Goal: Task Accomplishment & Management: Manage account settings

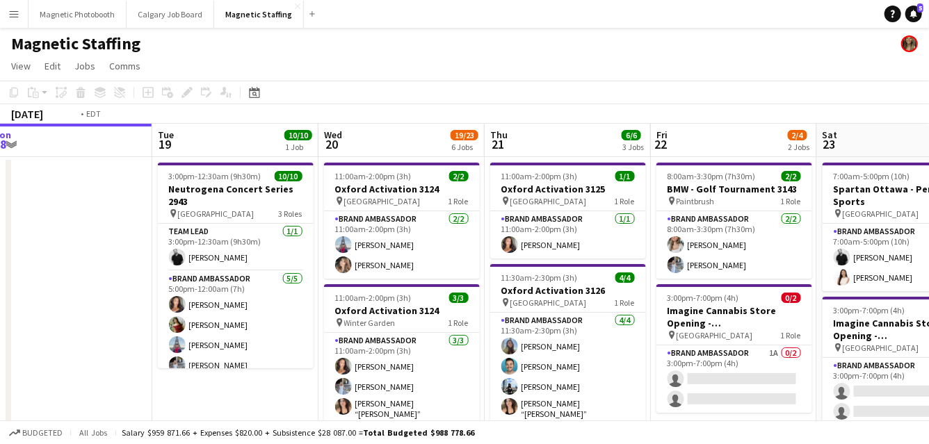
drag, startPoint x: 503, startPoint y: 284, endPoint x: 0, endPoint y: 284, distance: 503.3
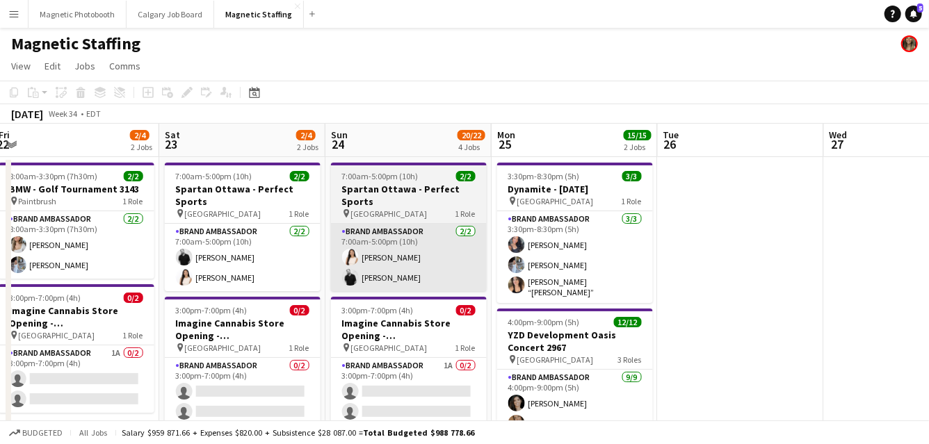
drag, startPoint x: 478, startPoint y: 268, endPoint x: 186, endPoint y: 226, distance: 294.9
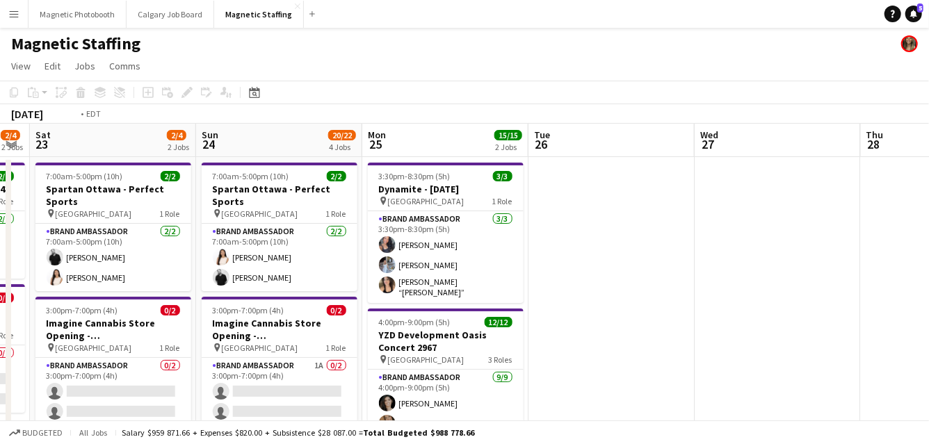
drag, startPoint x: 636, startPoint y: 214, endPoint x: 192, endPoint y: 265, distance: 447.1
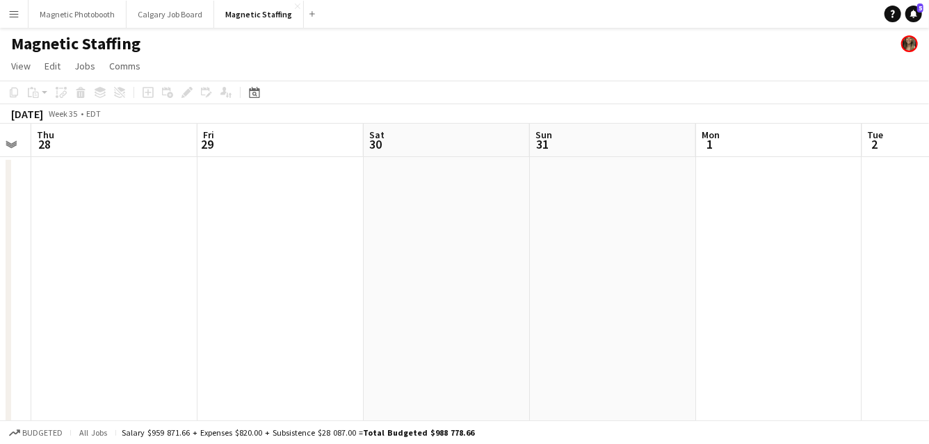
drag, startPoint x: 317, startPoint y: 354, endPoint x: 0, endPoint y: 384, distance: 318.4
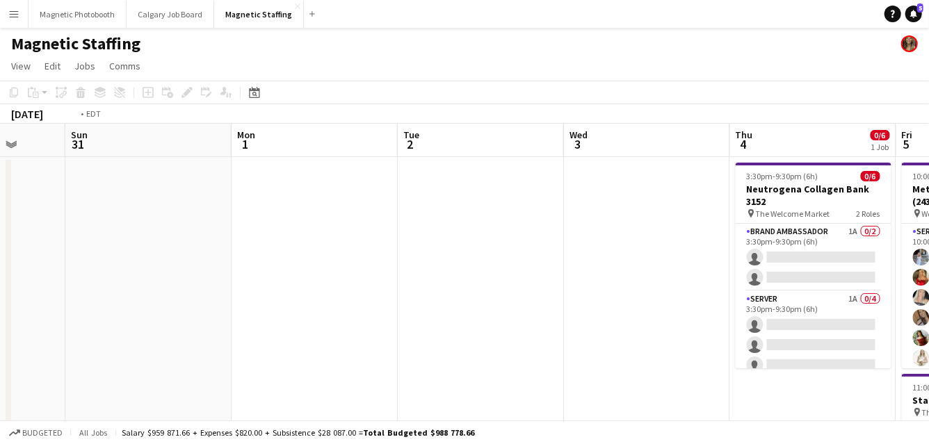
drag, startPoint x: 476, startPoint y: 323, endPoint x: 40, endPoint y: 330, distance: 435.9
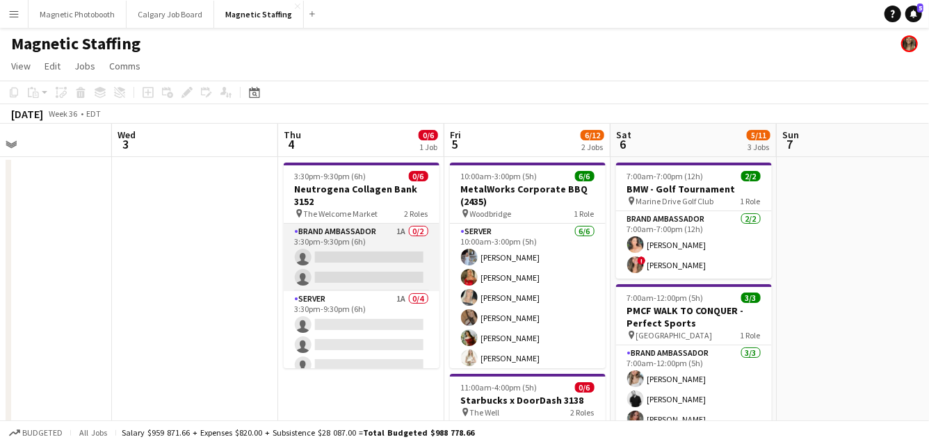
click at [369, 263] on app-card-role "Brand Ambassador 1A 0/2 3:30pm-9:30pm (6h) single-neutral-actions single-neutra…" at bounding box center [362, 257] width 156 height 67
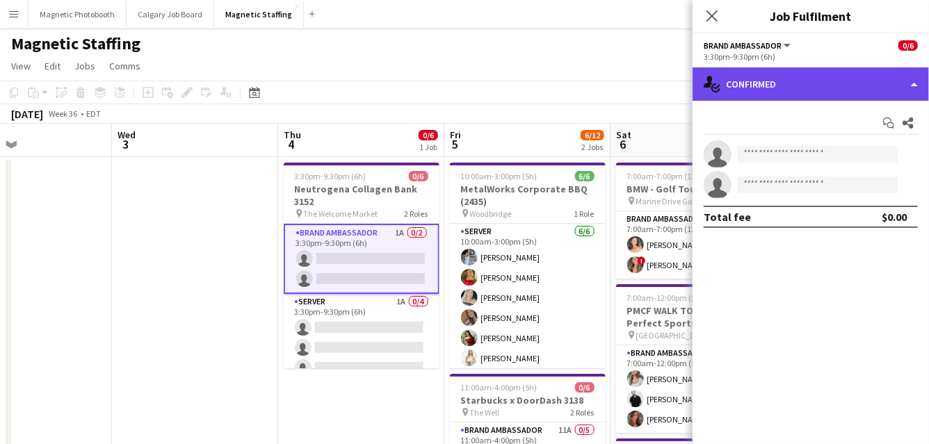
click at [795, 76] on div "single-neutral-actions-check-2 Confirmed" at bounding box center [810, 83] width 236 height 33
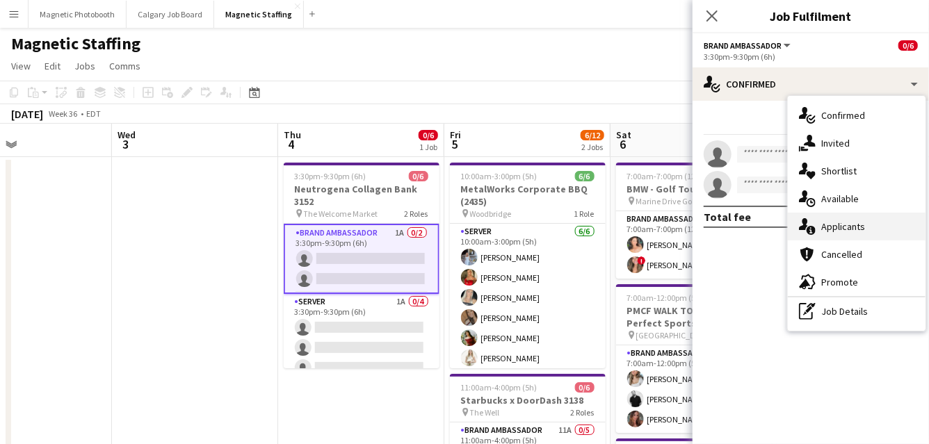
click at [811, 230] on icon "single-neutral-actions-information" at bounding box center [807, 226] width 17 height 17
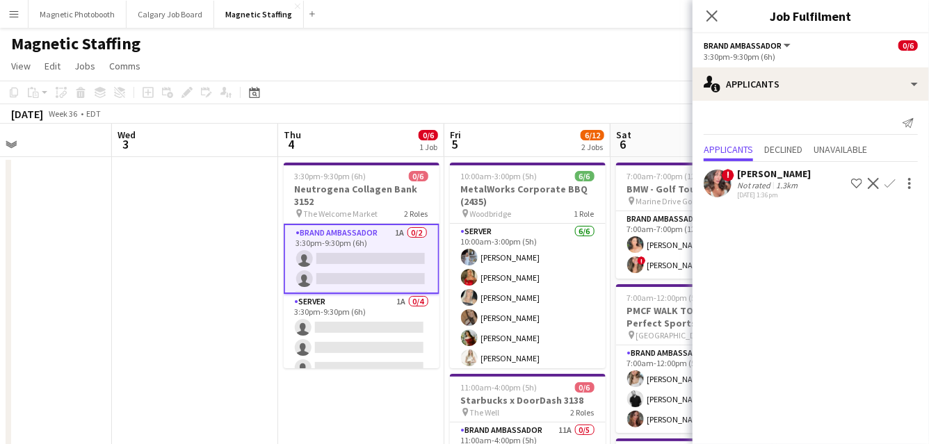
scroll to position [0, 566]
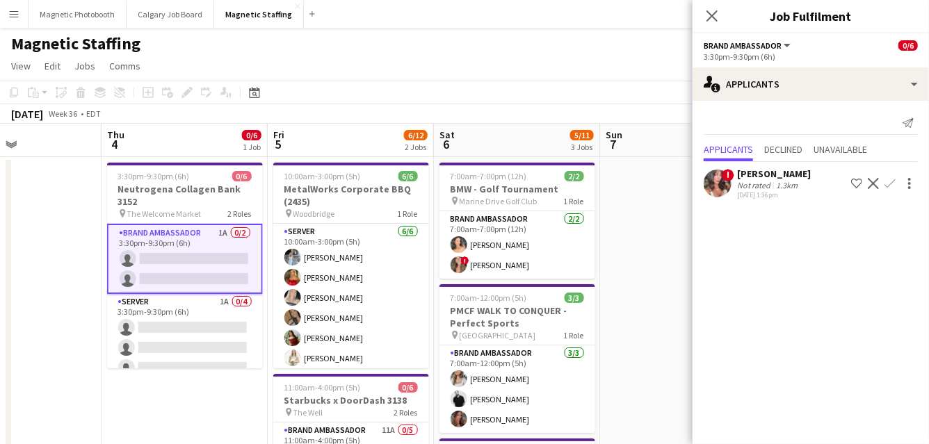
drag, startPoint x: 505, startPoint y: 289, endPoint x: 358, endPoint y: 302, distance: 147.3
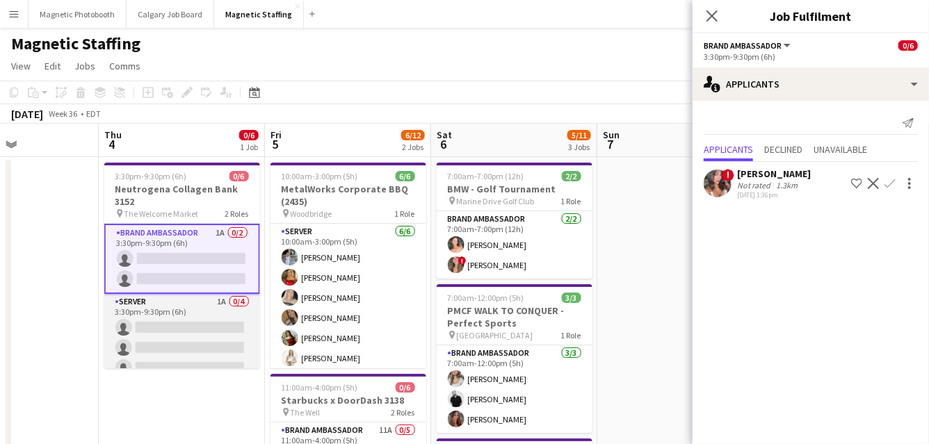
click at [152, 356] on app-card-role "Server 1A 0/4 3:30pm-9:30pm (6h) single-neutral-actions single-neutral-actions …" at bounding box center [182, 348] width 156 height 108
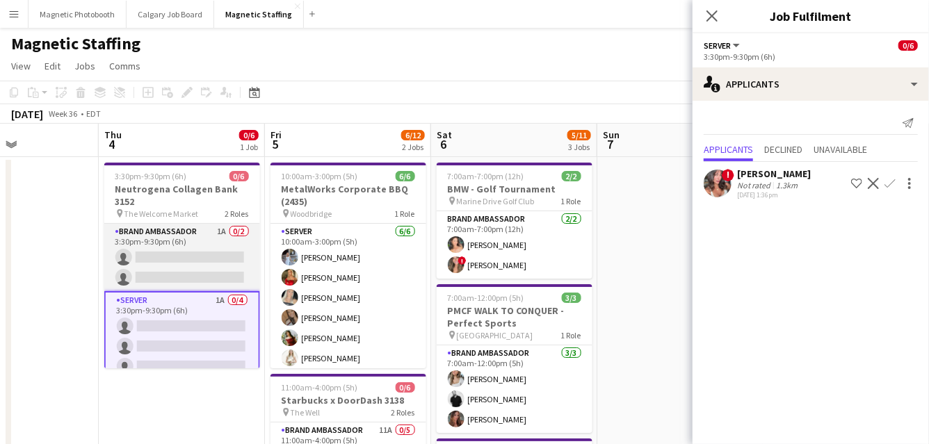
click at [191, 282] on app-card-role "Brand Ambassador 1A 0/2 3:30pm-9:30pm (6h) single-neutral-actions single-neutra…" at bounding box center [182, 257] width 156 height 67
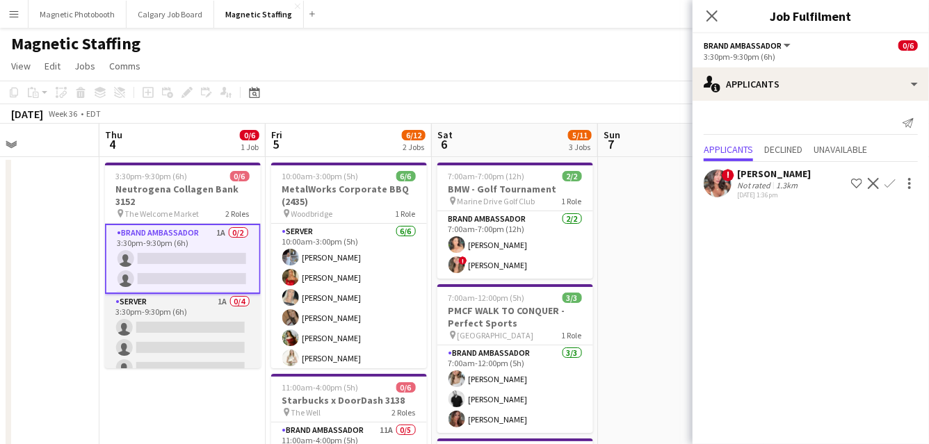
click at [156, 361] on app-card-role "Server 1A 0/4 3:30pm-9:30pm (6h) single-neutral-actions single-neutral-actions …" at bounding box center [183, 348] width 156 height 108
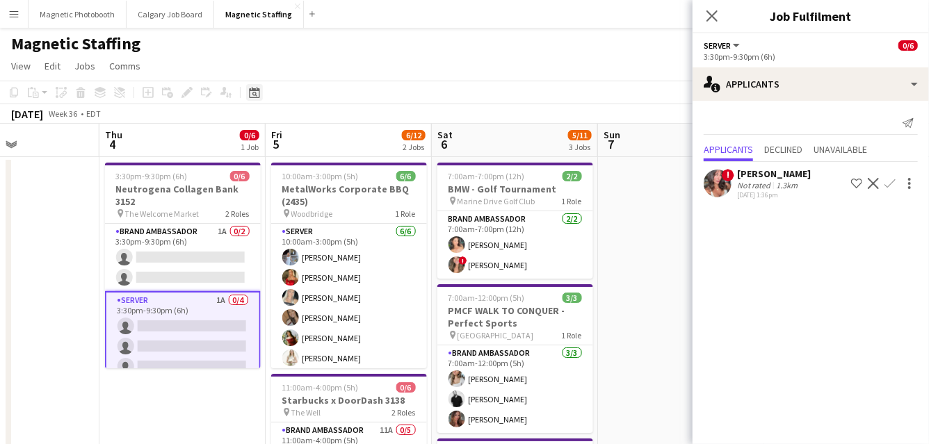
click at [253, 95] on icon "Date picker" at bounding box center [254, 92] width 11 height 11
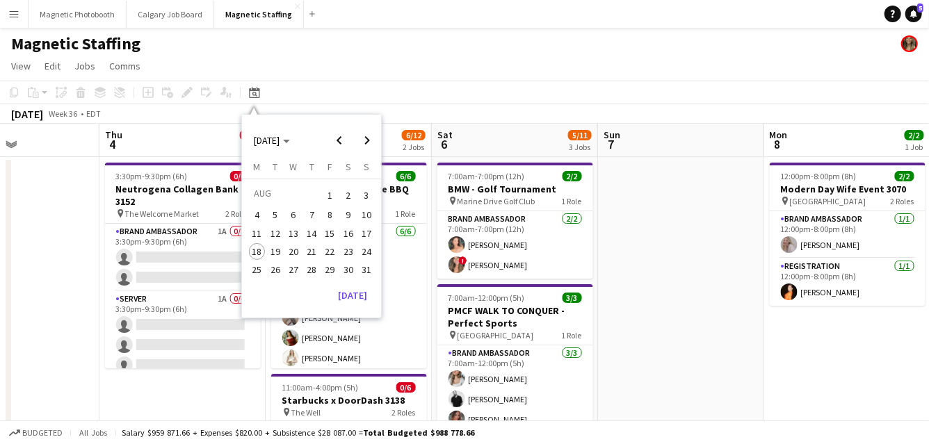
click at [308, 234] on span "14" at bounding box center [311, 233] width 17 height 17
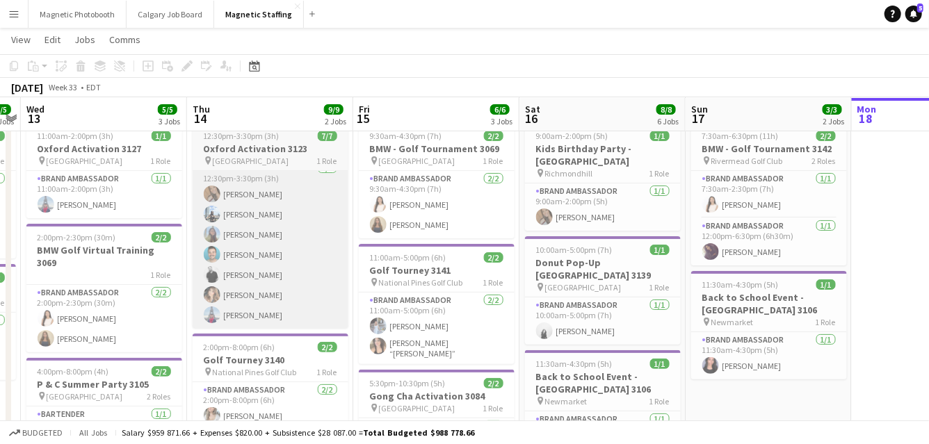
scroll to position [38, 0]
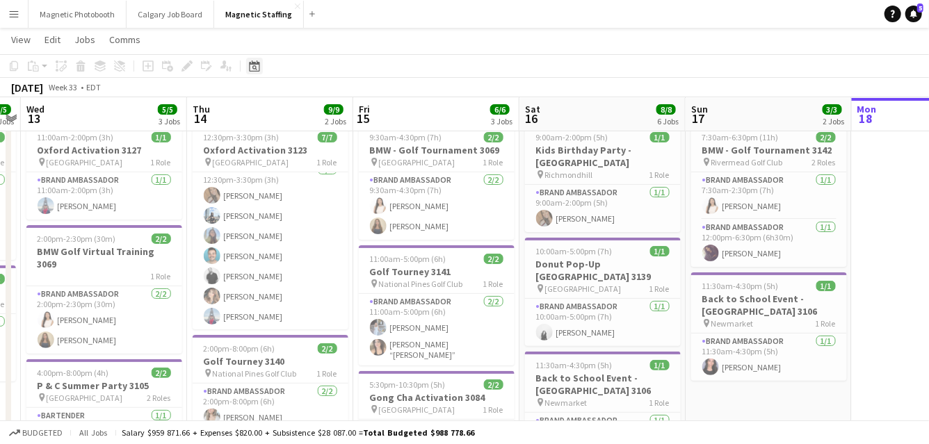
click at [257, 63] on icon at bounding box center [254, 65] width 10 height 11
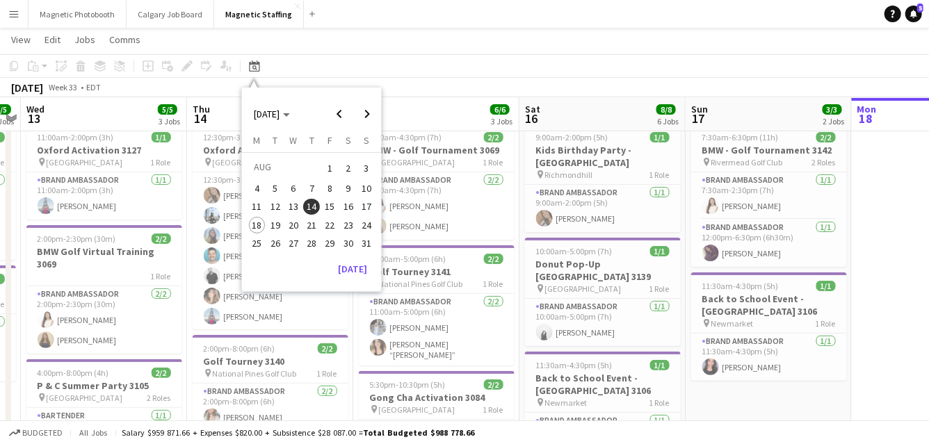
click at [313, 222] on span "21" at bounding box center [311, 225] width 17 height 17
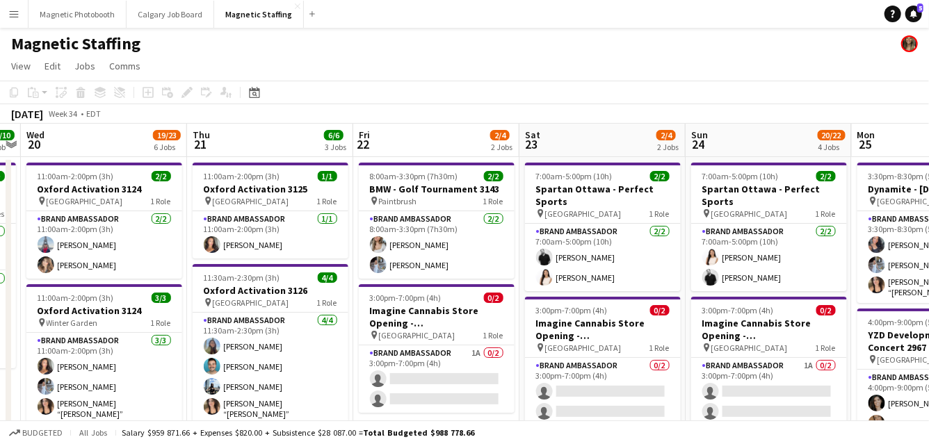
scroll to position [1, 0]
click at [248, 98] on div "Date picker" at bounding box center [254, 91] width 17 height 17
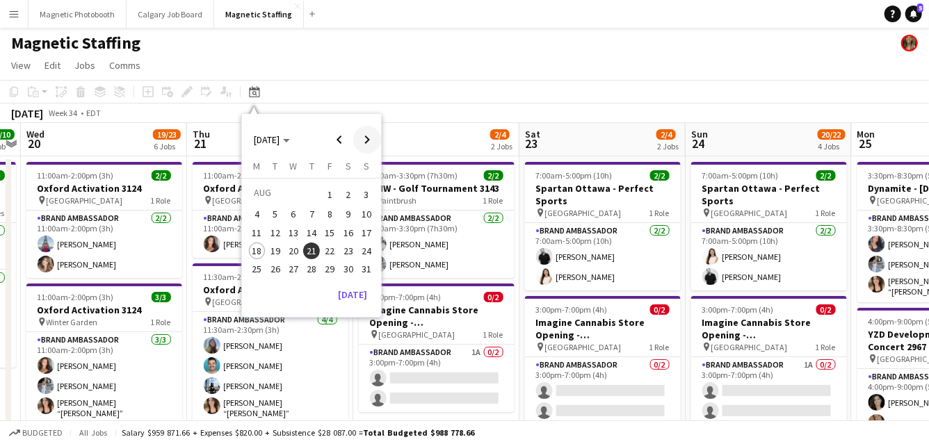
click at [364, 133] on span "Next month" at bounding box center [367, 140] width 28 height 28
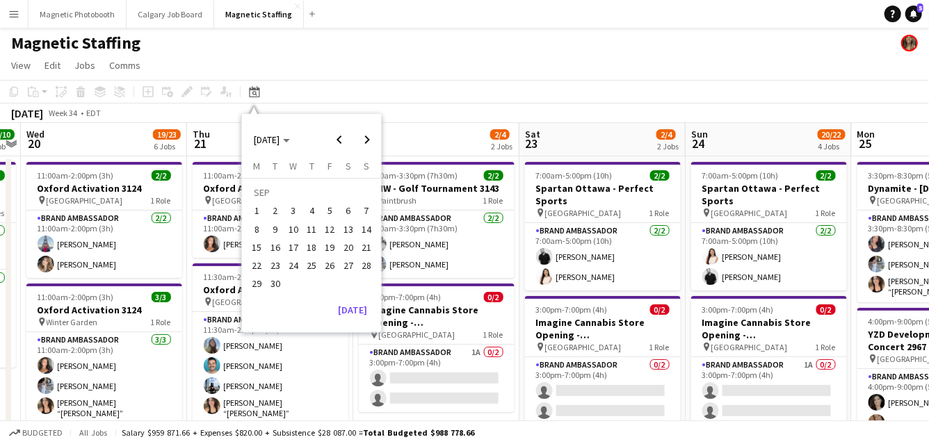
click at [327, 216] on span "5" at bounding box center [330, 211] width 17 height 17
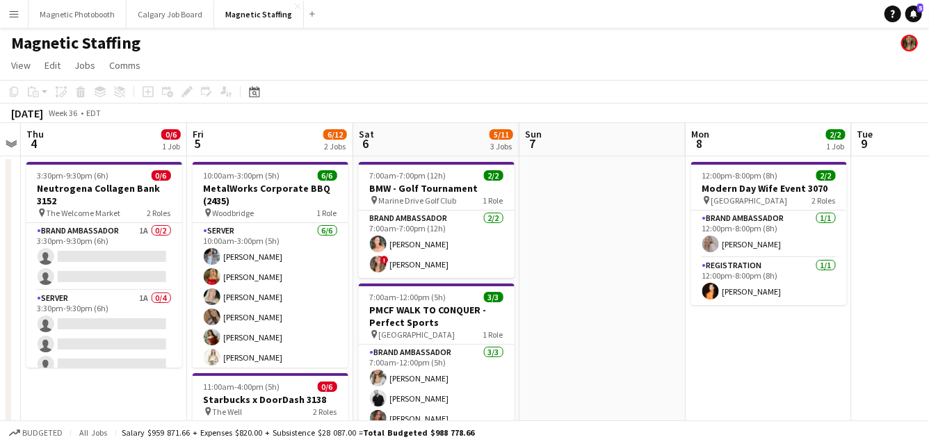
click at [262, 99] on div "Date picker [DATE] [DATE] [DATE] M [DATE] T [DATE] W [DATE] T [DATE] F [DATE] S…" at bounding box center [249, 91] width 31 height 17
click at [256, 95] on icon at bounding box center [254, 93] width 5 height 5
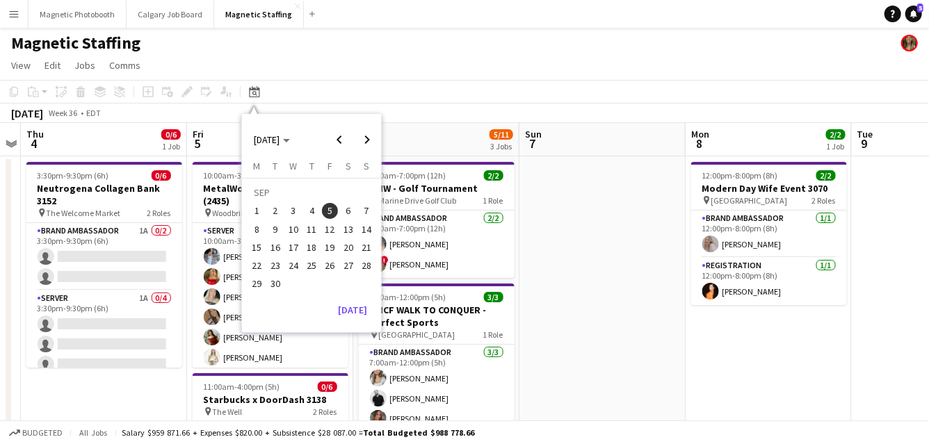
click at [314, 208] on span "4" at bounding box center [311, 211] width 17 height 17
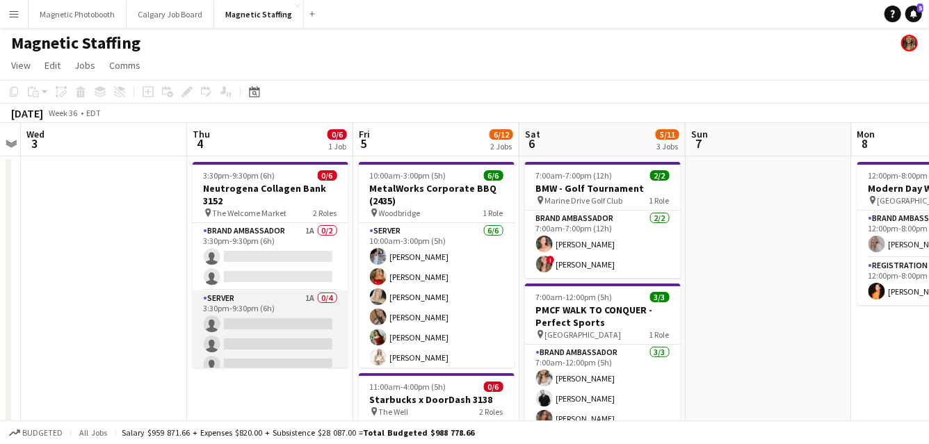
click at [284, 310] on app-card-role "Server 1A 0/4 3:30pm-9:30pm (6h) single-neutral-actions single-neutral-actions …" at bounding box center [271, 345] width 156 height 108
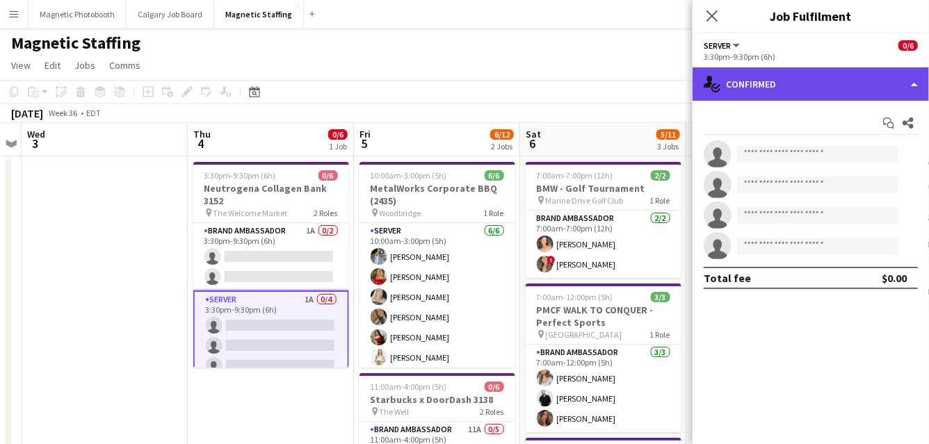
click at [772, 90] on div "single-neutral-actions-check-2 Confirmed" at bounding box center [810, 83] width 236 height 33
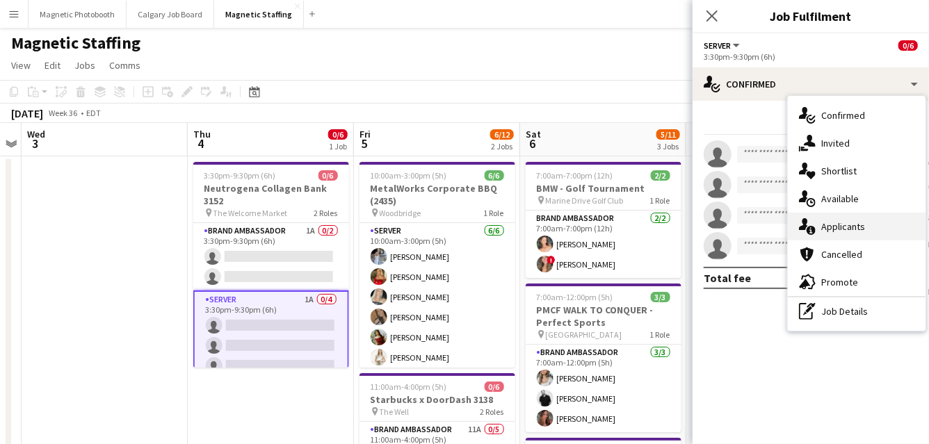
click at [820, 230] on div "single-neutral-actions-information Applicants" at bounding box center [857, 227] width 138 height 28
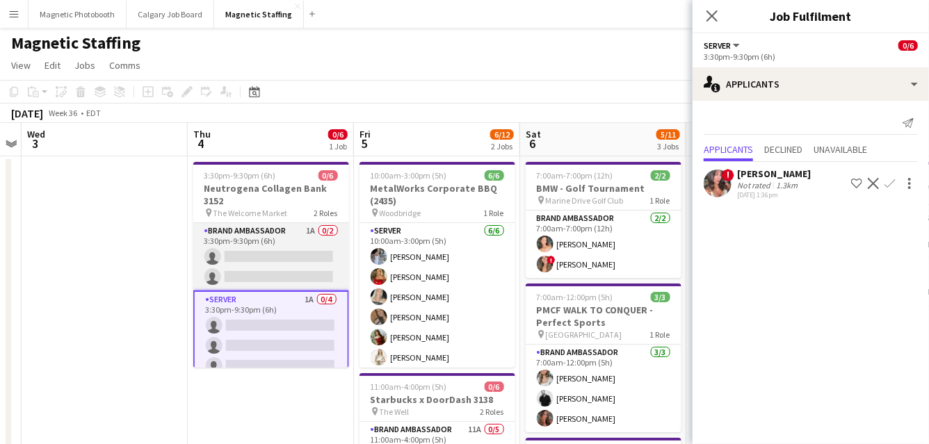
click at [267, 252] on app-card-role "Brand Ambassador 1A 0/2 3:30pm-9:30pm (6h) single-neutral-actions single-neutra…" at bounding box center [271, 256] width 156 height 67
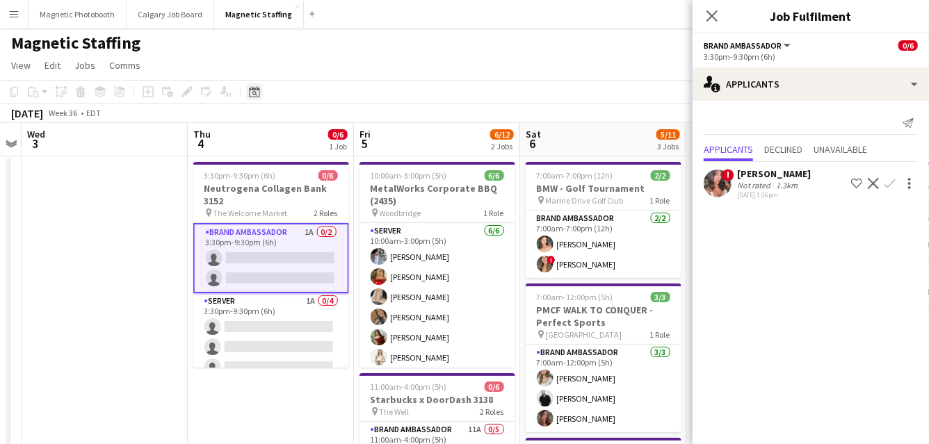
click at [260, 96] on div "Date picker" at bounding box center [254, 91] width 17 height 17
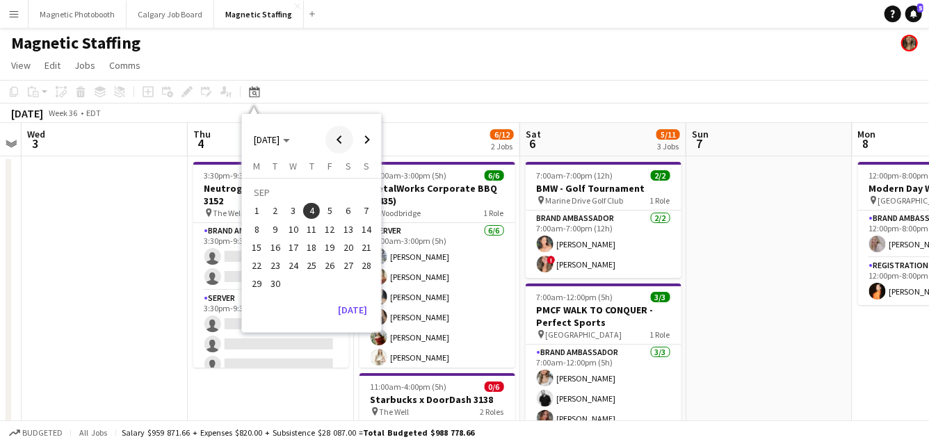
click at [344, 140] on span "Previous month" at bounding box center [339, 140] width 28 height 28
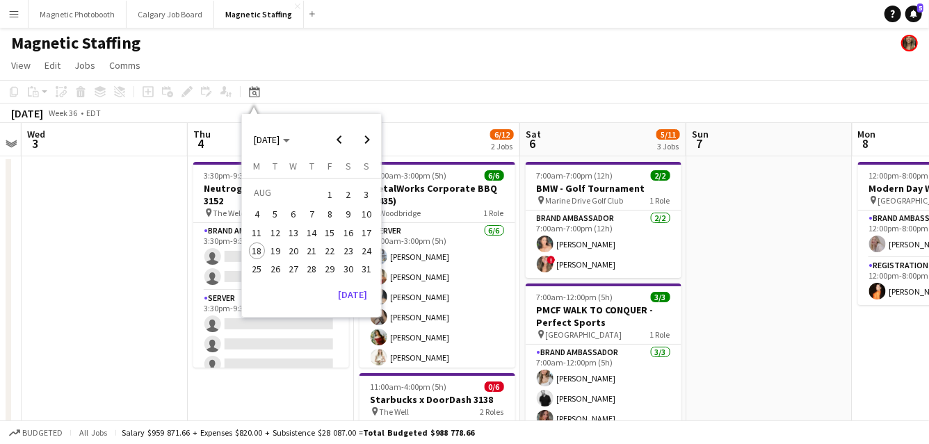
click at [275, 211] on span "5" at bounding box center [275, 214] width 17 height 17
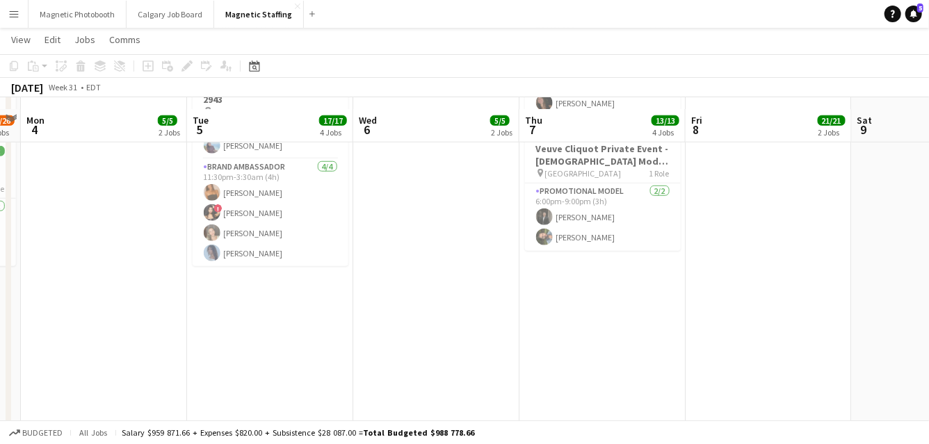
scroll to position [572, 0]
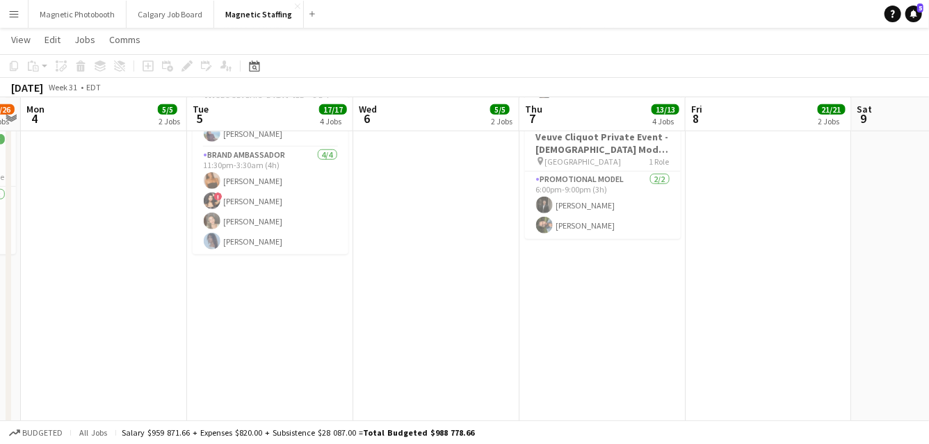
click at [446, 213] on app-date-cell "3:00pm-10:00pm (7h) 4/4 NBO x [PERSON_NAME] - 2979 pin [GEOGRAPHIC_DATA] 3 Role…" at bounding box center [436, 156] width 166 height 1144
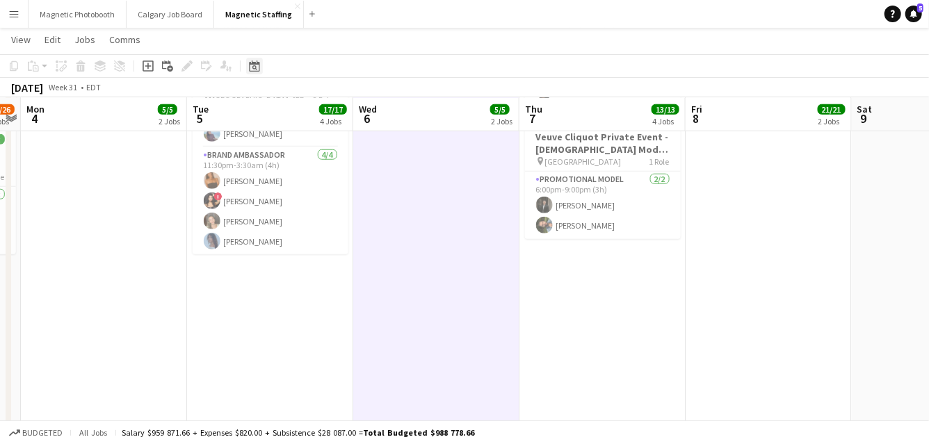
click at [257, 65] on icon "Date picker" at bounding box center [254, 65] width 11 height 11
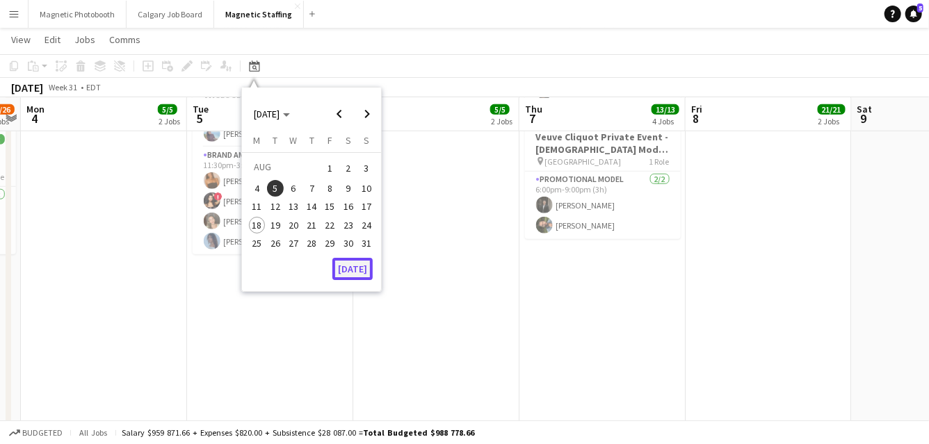
click at [356, 272] on button "[DATE]" at bounding box center [352, 269] width 40 height 22
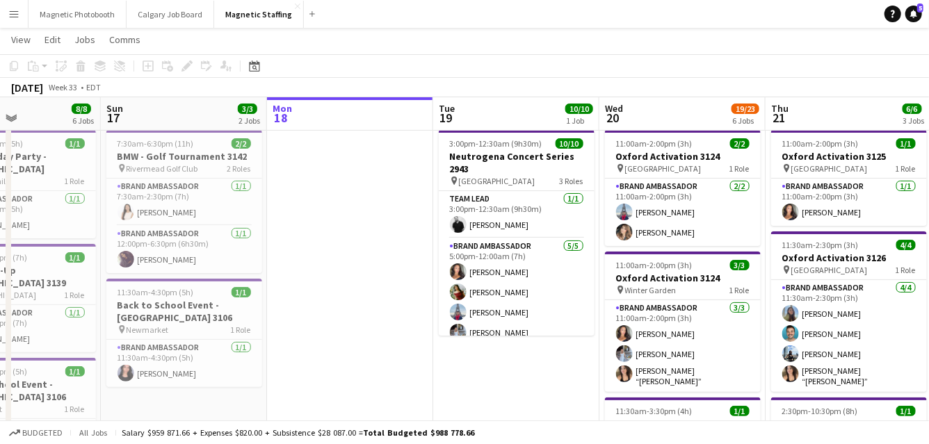
scroll to position [0, 374]
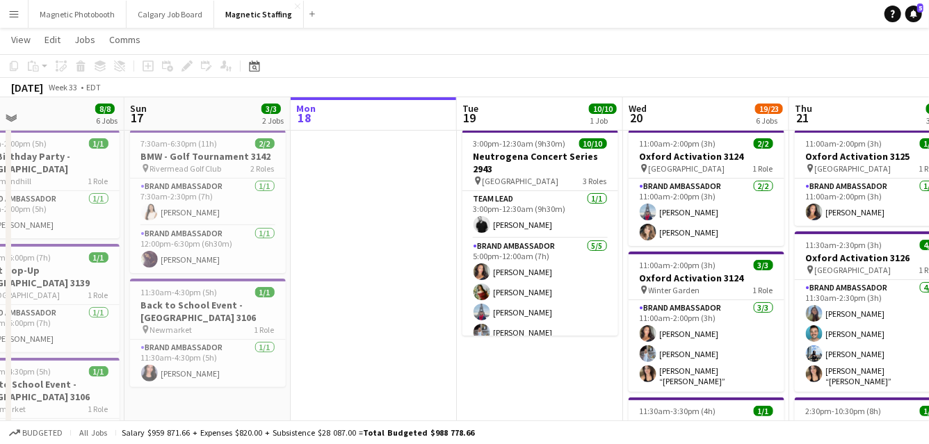
drag, startPoint x: 263, startPoint y: 253, endPoint x: 366, endPoint y: 253, distance: 103.6
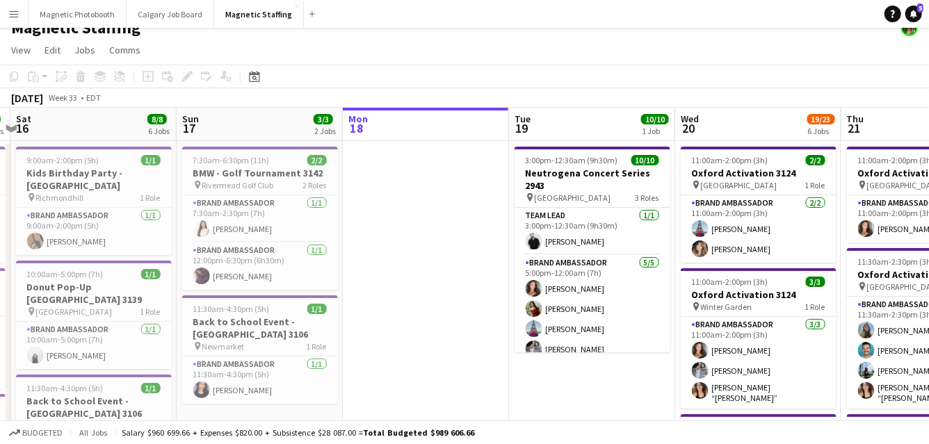
scroll to position [0, 0]
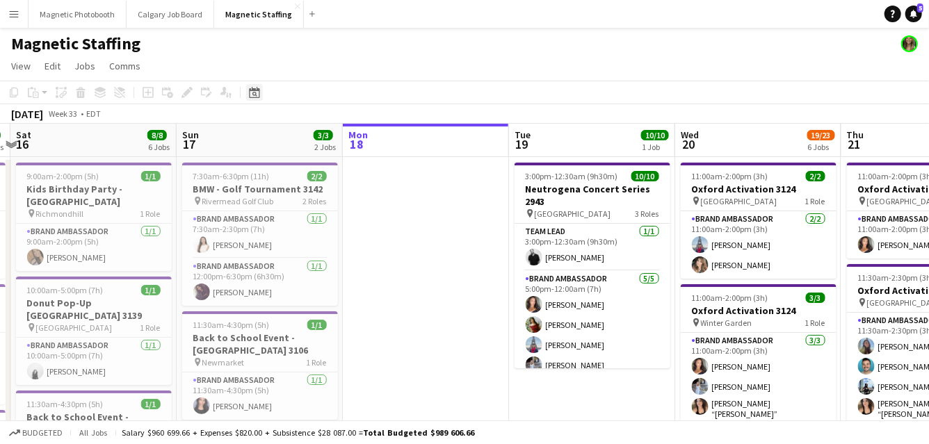
click at [251, 95] on icon "Date picker" at bounding box center [254, 92] width 11 height 11
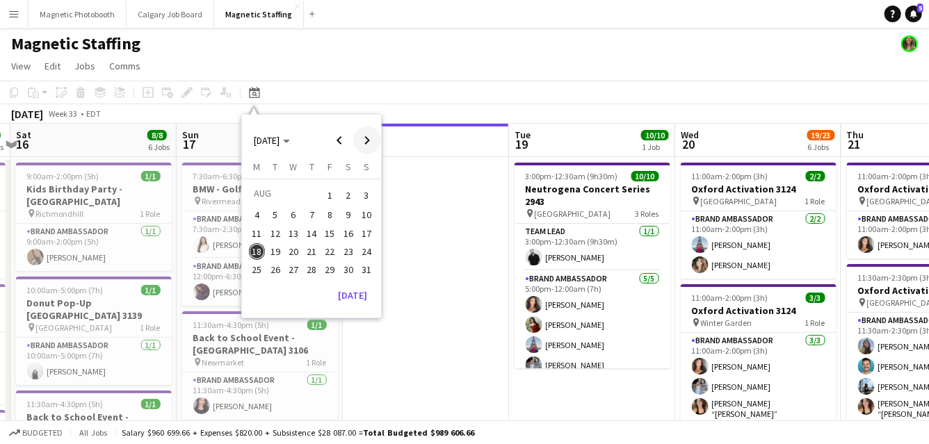
click at [366, 138] on span "Next month" at bounding box center [367, 141] width 28 height 28
click at [257, 228] on span "8" at bounding box center [257, 230] width 17 height 17
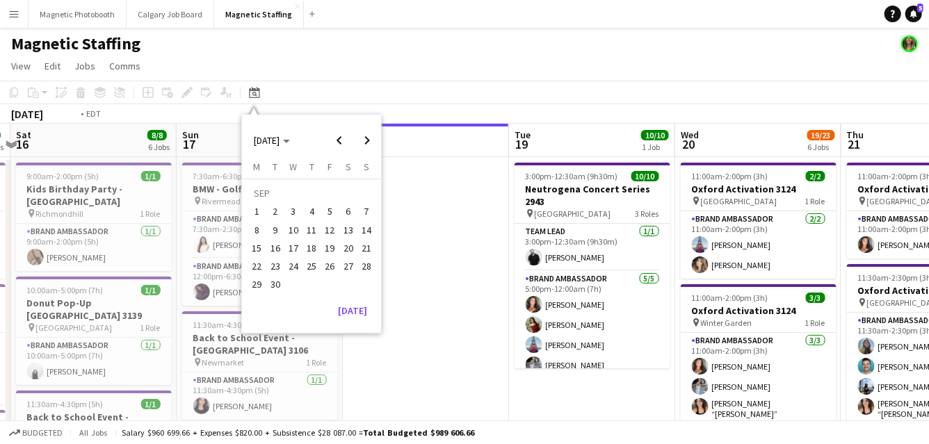
scroll to position [0, 478]
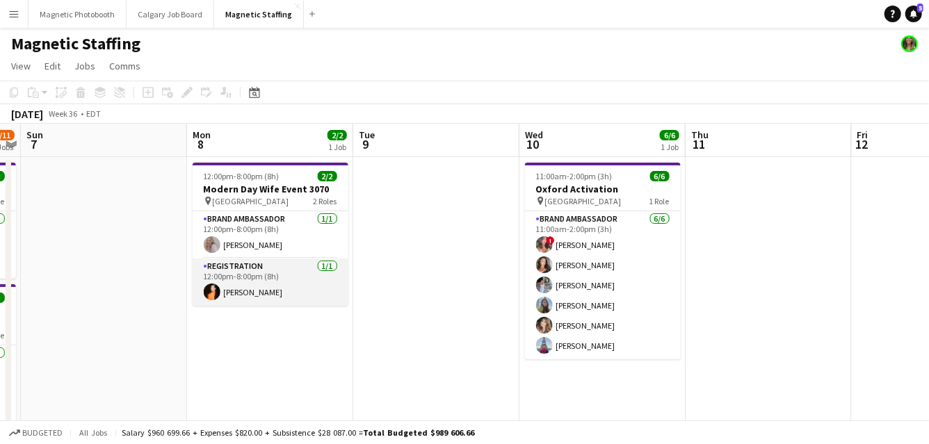
click at [256, 280] on app-card-role "Registration [DATE] 12:00pm-8:00pm (8h) [PERSON_NAME]" at bounding box center [271, 282] width 156 height 47
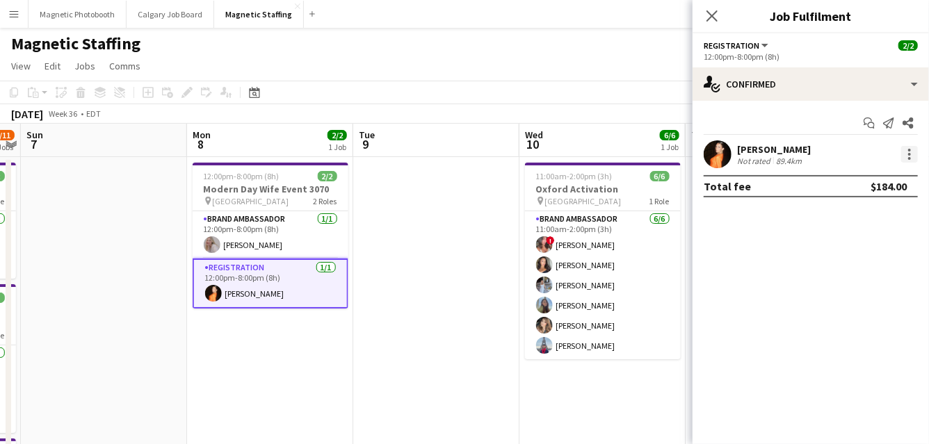
click at [916, 156] on div at bounding box center [909, 154] width 17 height 17
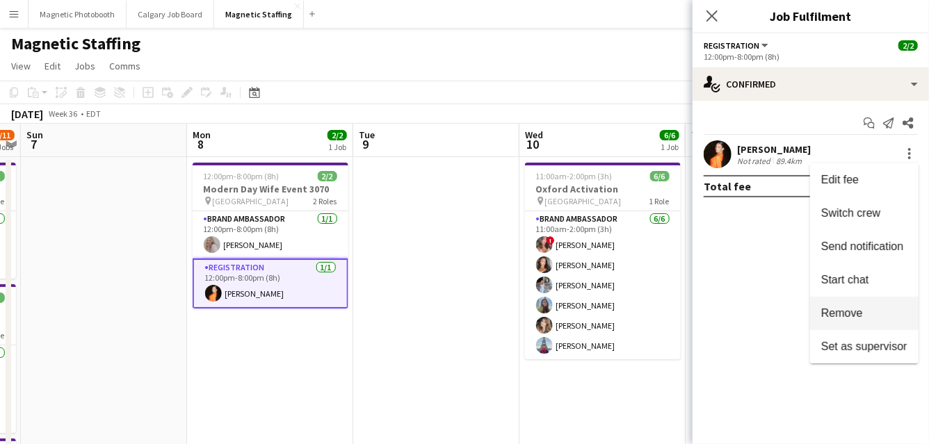
click at [843, 311] on span "Remove" at bounding box center [842, 313] width 42 height 12
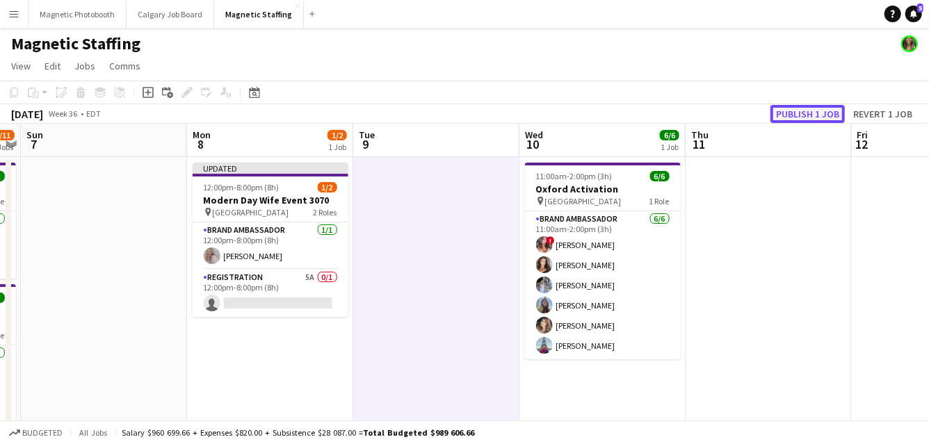
click at [795, 117] on button "Publish 1 job" at bounding box center [807, 114] width 74 height 18
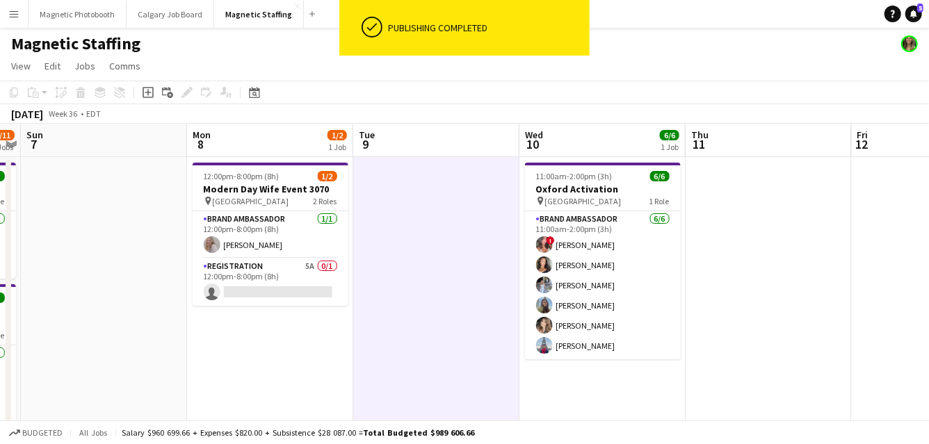
click at [263, 291] on app-card-role "Registration 5A 0/1 12:00pm-8:00pm (8h) single-neutral-actions" at bounding box center [271, 282] width 156 height 47
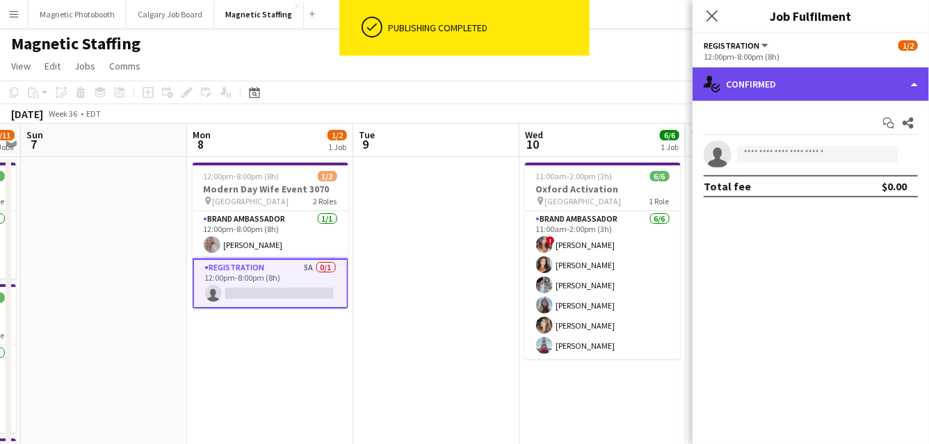
click at [797, 90] on div "single-neutral-actions-check-2 Confirmed" at bounding box center [810, 83] width 236 height 33
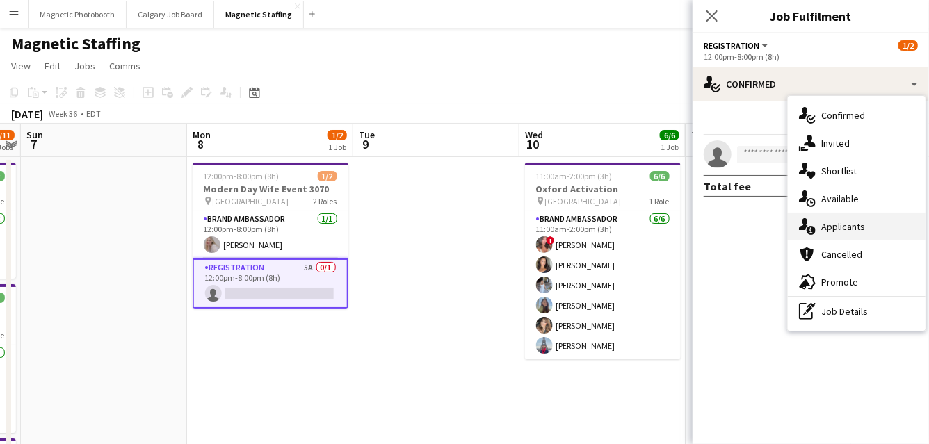
click at [813, 229] on icon at bounding box center [810, 230] width 9 height 9
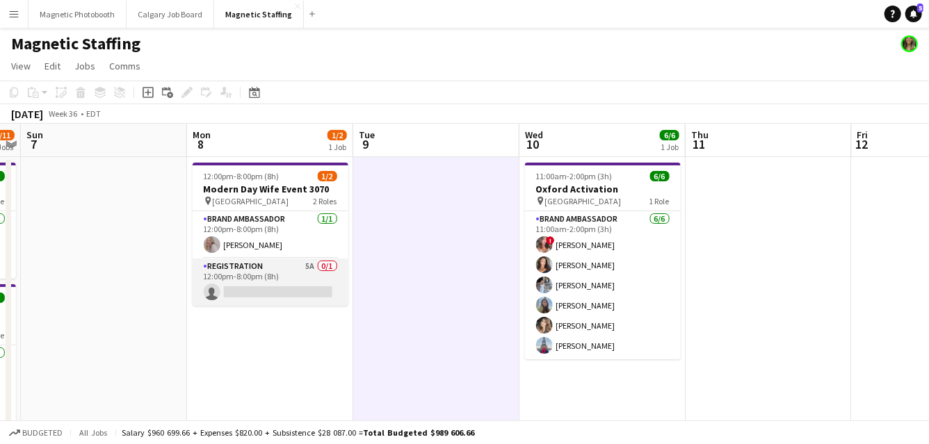
click at [329, 301] on app-card-role "Registration 5A 0/1 12:00pm-8:00pm (8h) single-neutral-actions" at bounding box center [271, 282] width 156 height 47
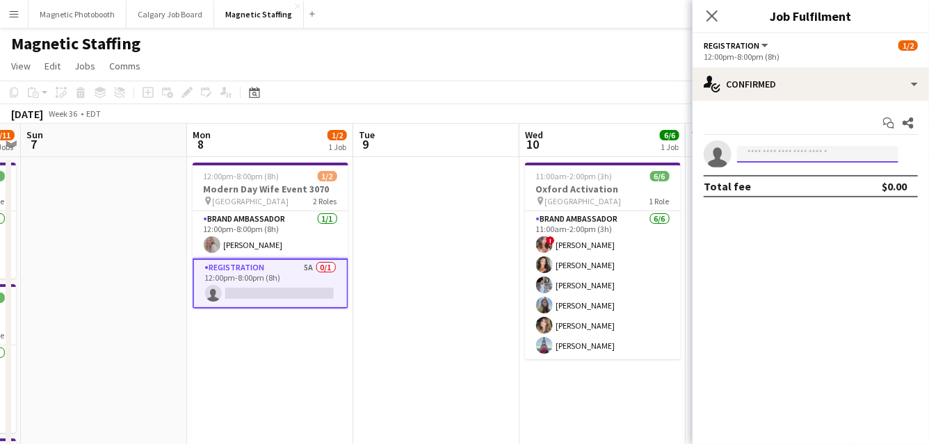
click at [838, 154] on input at bounding box center [817, 154] width 161 height 17
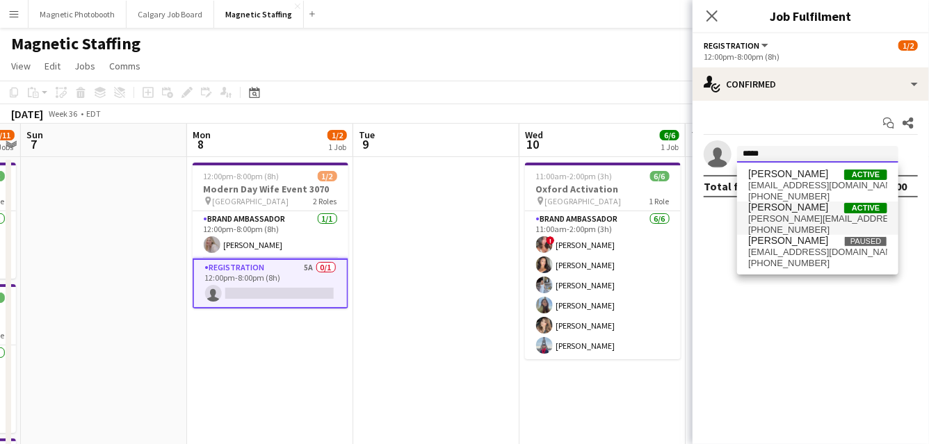
type input "*****"
click at [802, 218] on span "[PERSON_NAME][EMAIL_ADDRESS][DOMAIN_NAME]" at bounding box center [817, 218] width 139 height 11
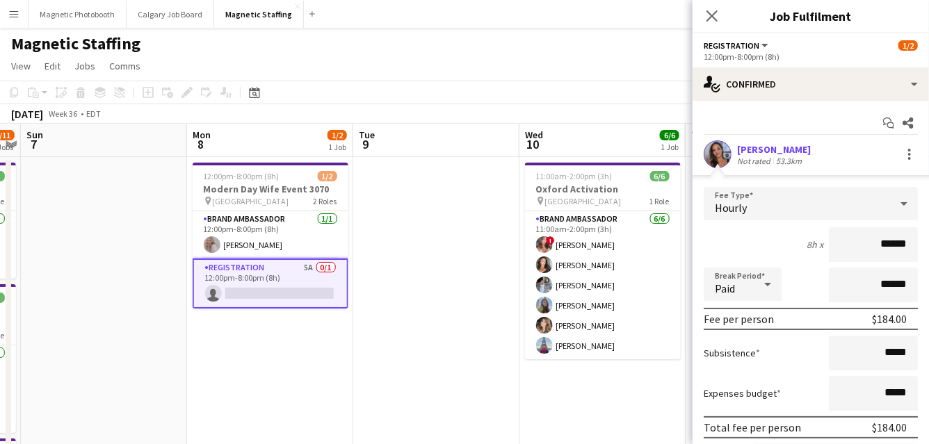
scroll to position [78, 0]
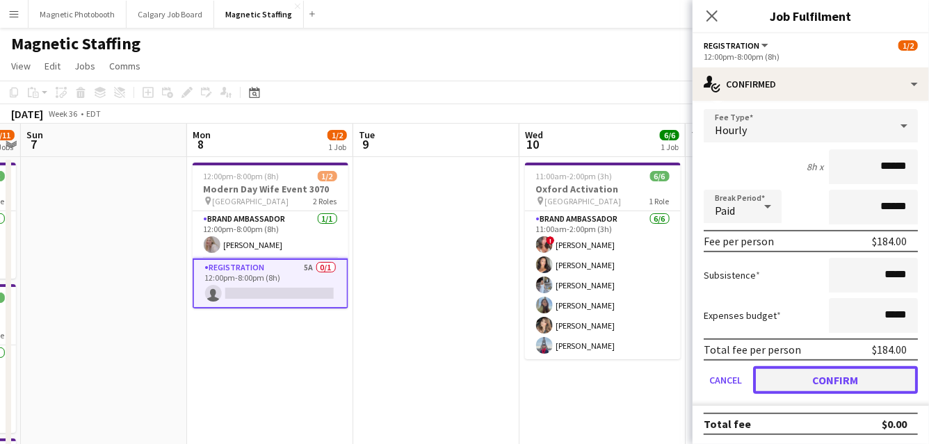
click at [796, 382] on button "Confirm" at bounding box center [835, 380] width 165 height 28
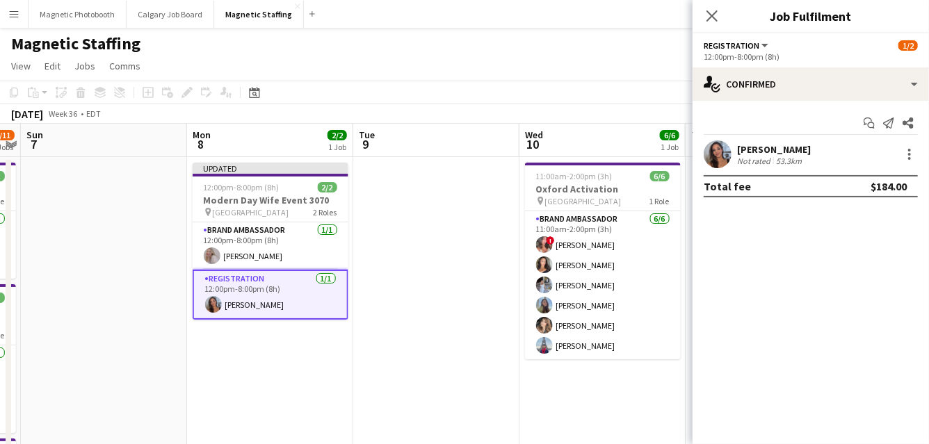
scroll to position [0, 0]
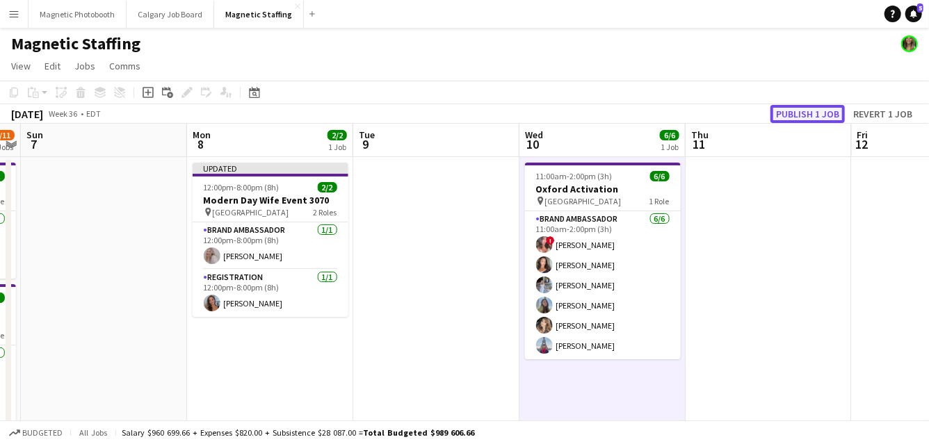
click at [830, 108] on button "Publish 1 job" at bounding box center [807, 114] width 74 height 18
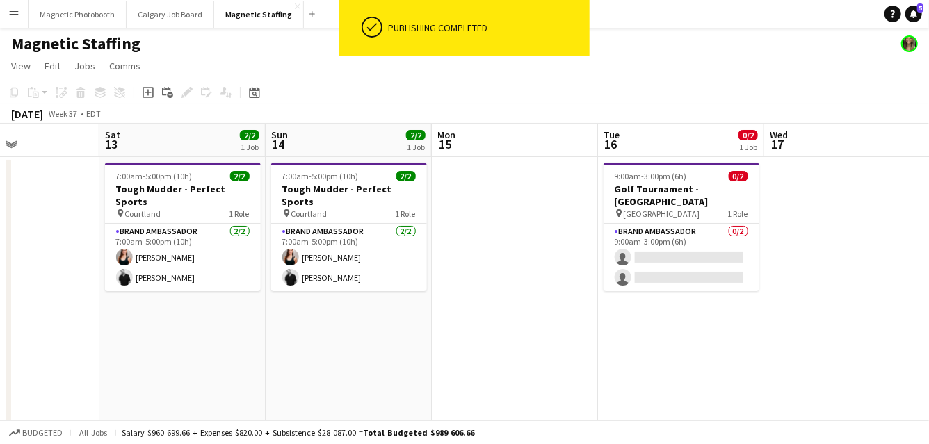
scroll to position [0, 379]
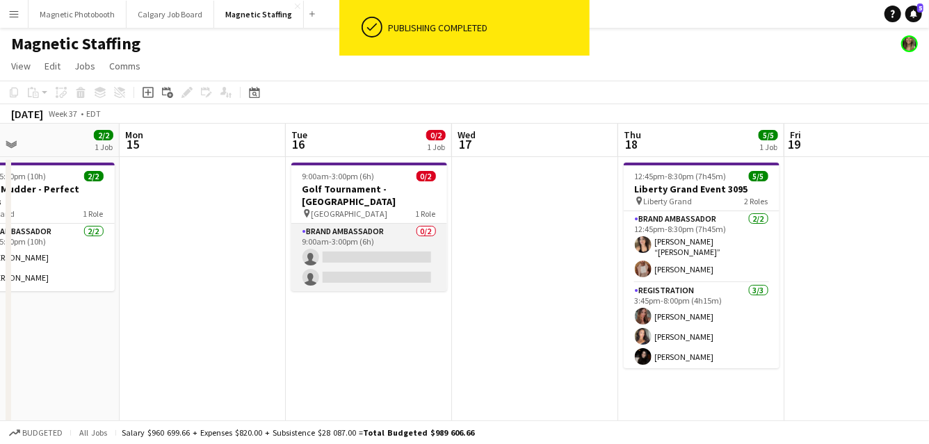
click at [382, 254] on app-card-role "Brand Ambassador 0/2 9:00am-3:00pm (6h) single-neutral-actions single-neutral-a…" at bounding box center [369, 257] width 156 height 67
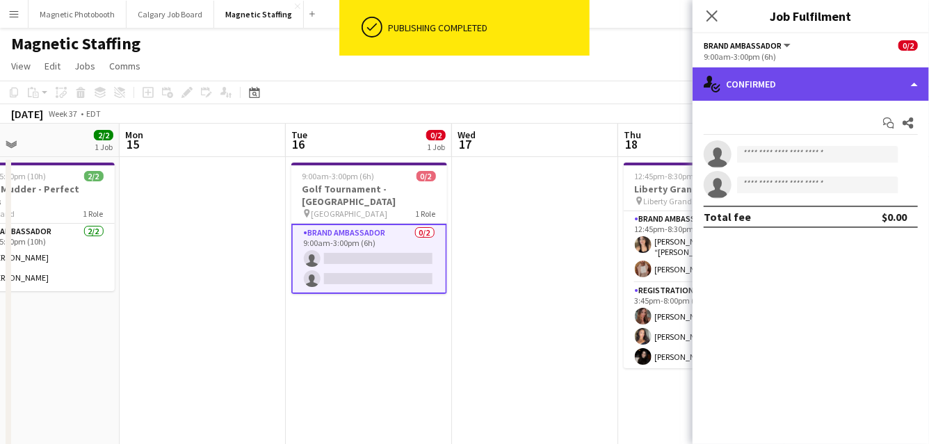
click at [852, 80] on div "single-neutral-actions-check-2 Confirmed" at bounding box center [810, 83] width 236 height 33
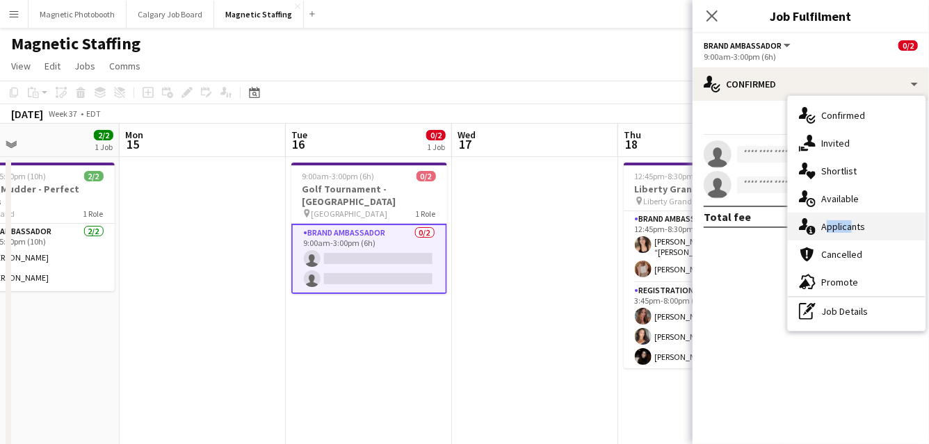
click at [845, 220] on div "single-neutral-actions-information Applicants" at bounding box center [857, 227] width 138 height 28
